Goal: Navigation & Orientation: Find specific page/section

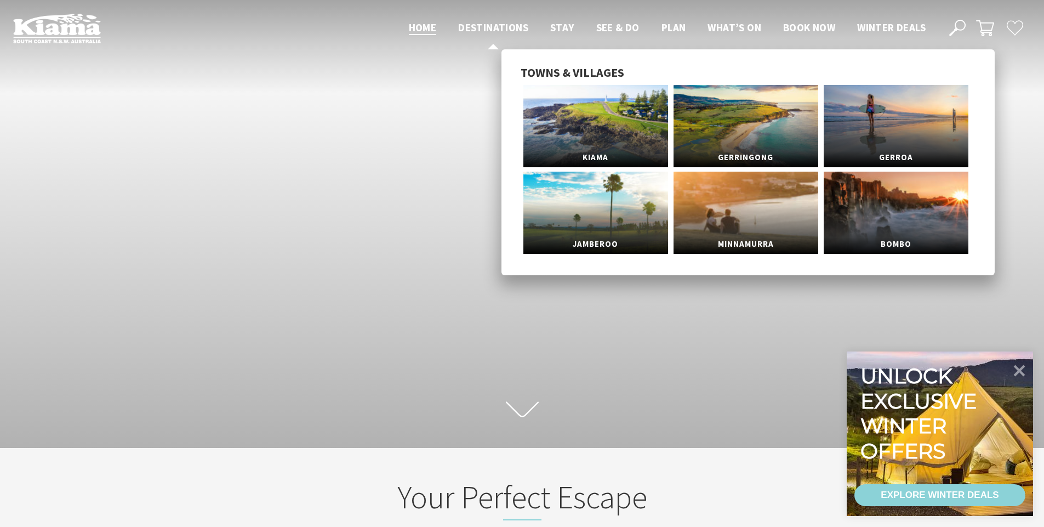
click at [496, 26] on span "Destinations" at bounding box center [493, 27] width 70 height 13
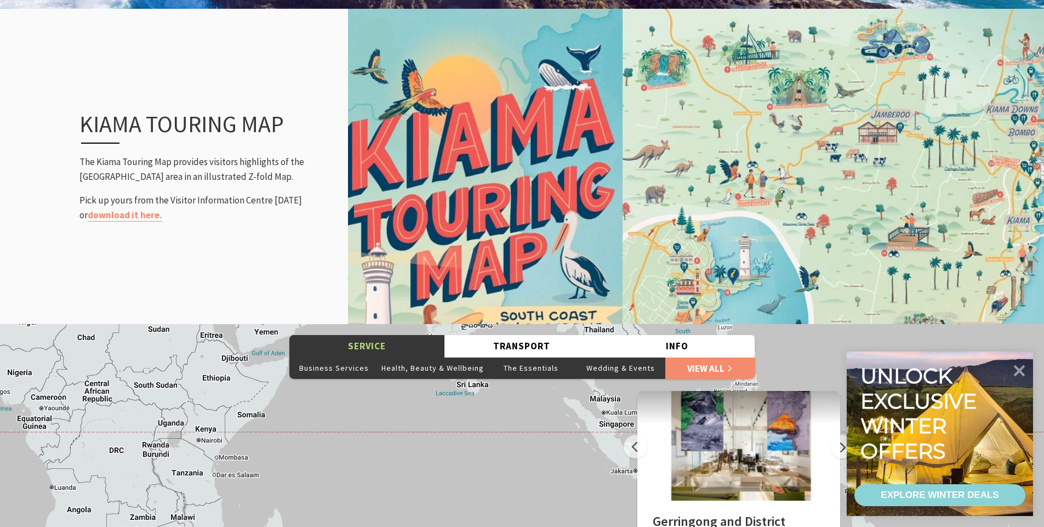
scroll to position [1206, 0]
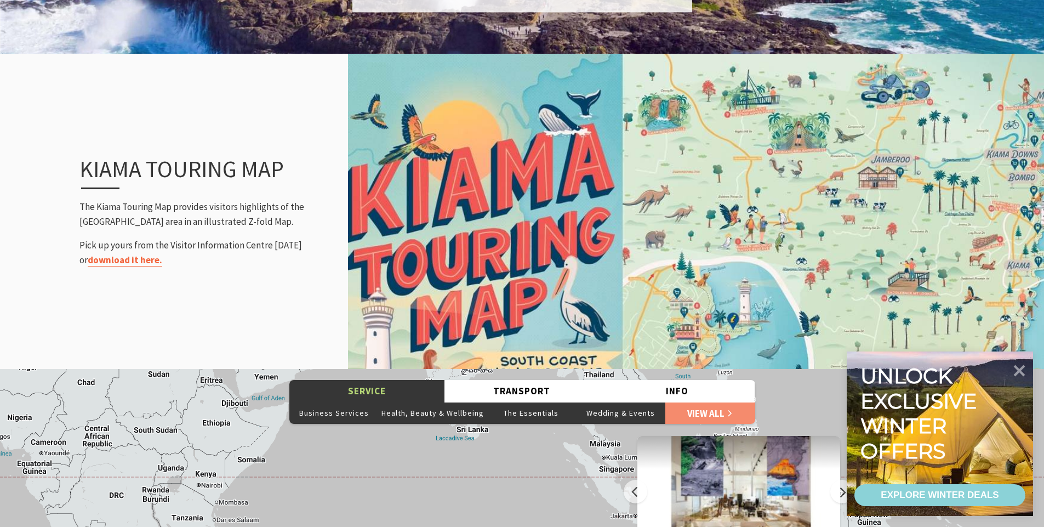
click at [123, 264] on link "download it here." at bounding box center [125, 260] width 75 height 13
